Goal: Navigation & Orientation: Find specific page/section

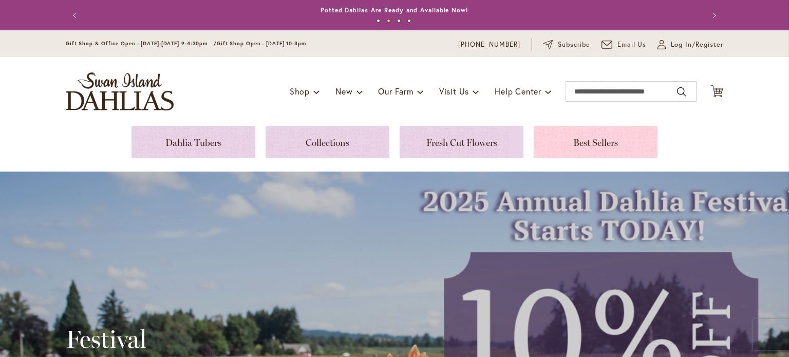
click at [552, 140] on link at bounding box center [596, 142] width 124 height 32
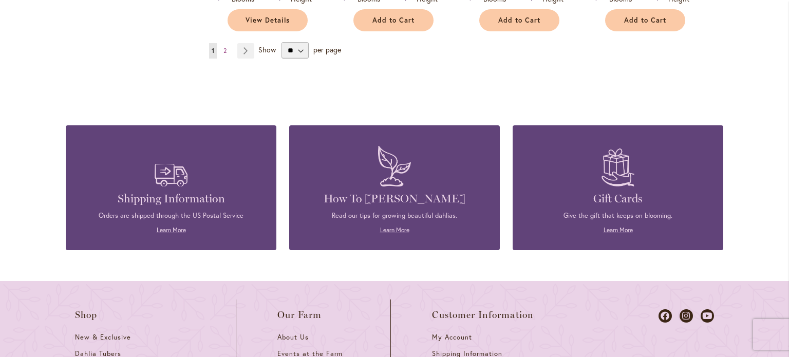
scroll to position [1070, 0]
